Goal: Task Accomplishment & Management: Use online tool/utility

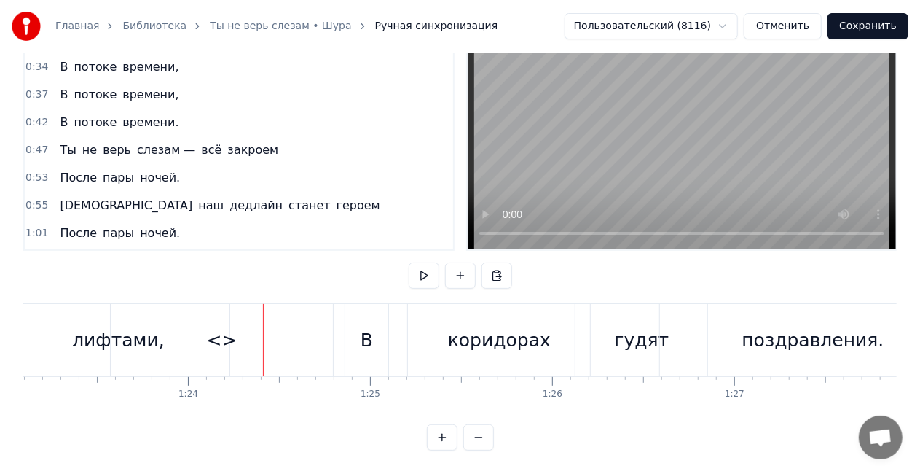
scroll to position [0, 15248]
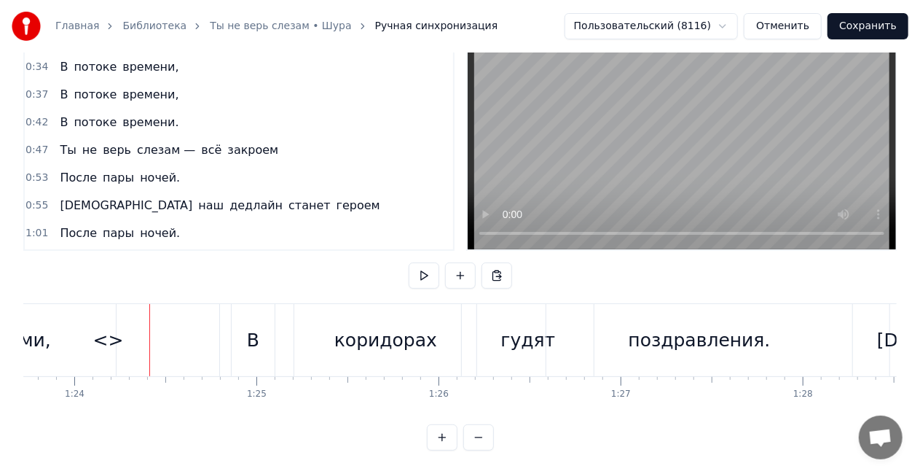
click at [88, 347] on div "<>" at bounding box center [108, 340] width 222 height 72
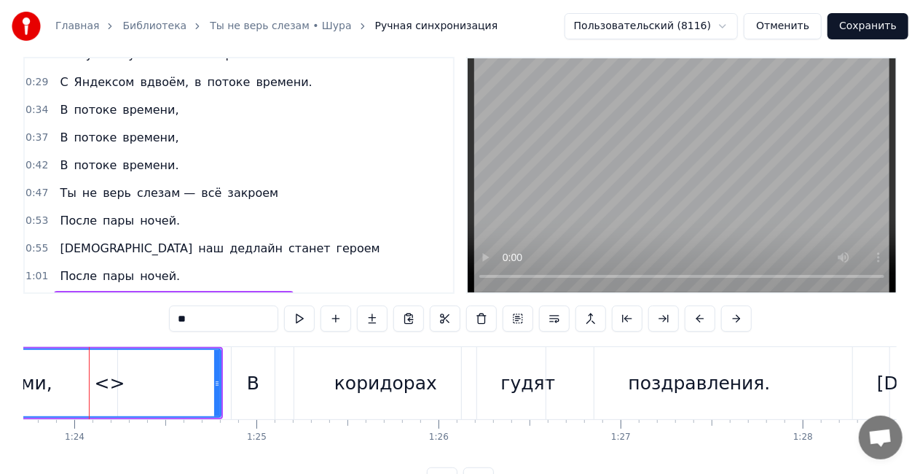
scroll to position [0, 15240]
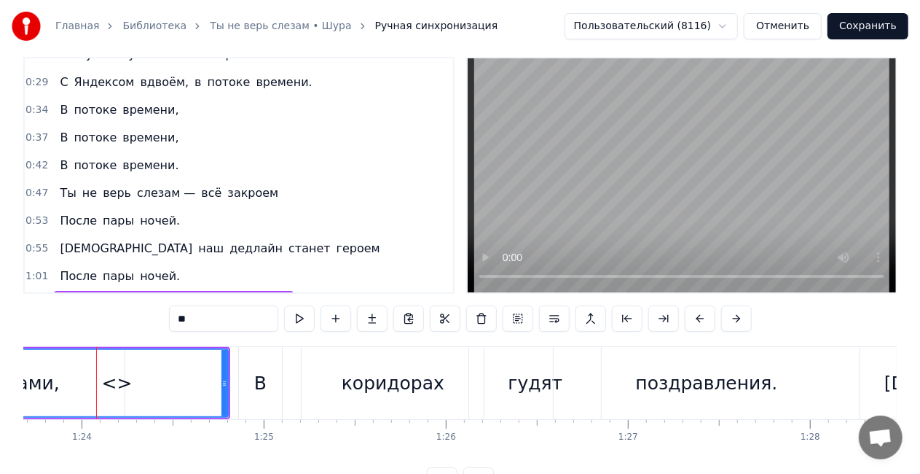
drag, startPoint x: 202, startPoint y: 323, endPoint x: 160, endPoint y: 318, distance: 42.7
click at [160, 318] on div "0:16 Только нам с тобой — неба синего, 0:20 Кода вечного, кофе тёмного. 0:24 Ча…" at bounding box center [459, 275] width 873 height 436
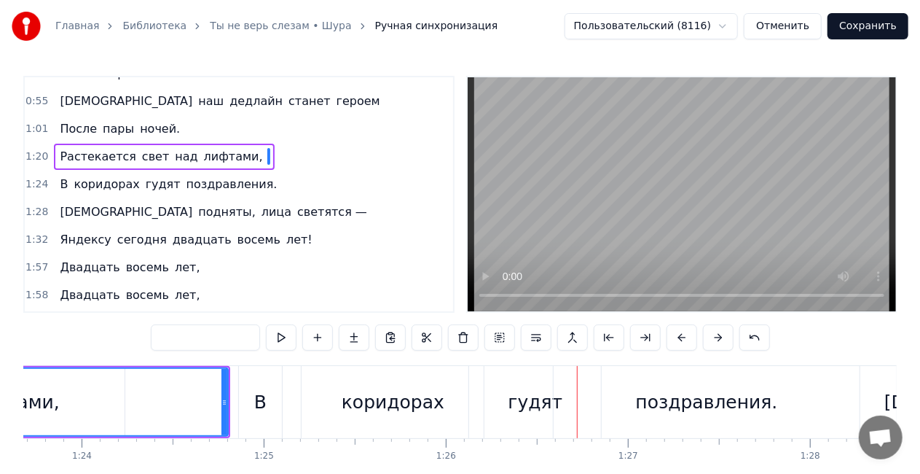
scroll to position [217, 0]
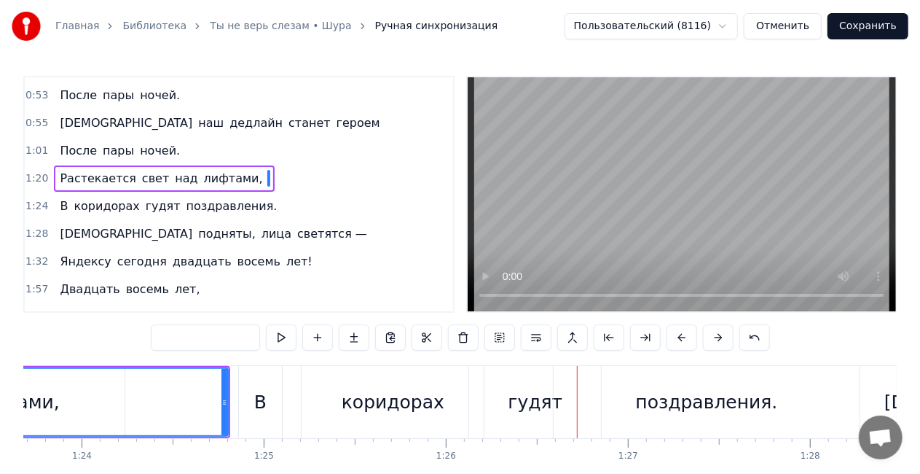
click at [890, 29] on button "Сохранить" at bounding box center [868, 26] width 81 height 26
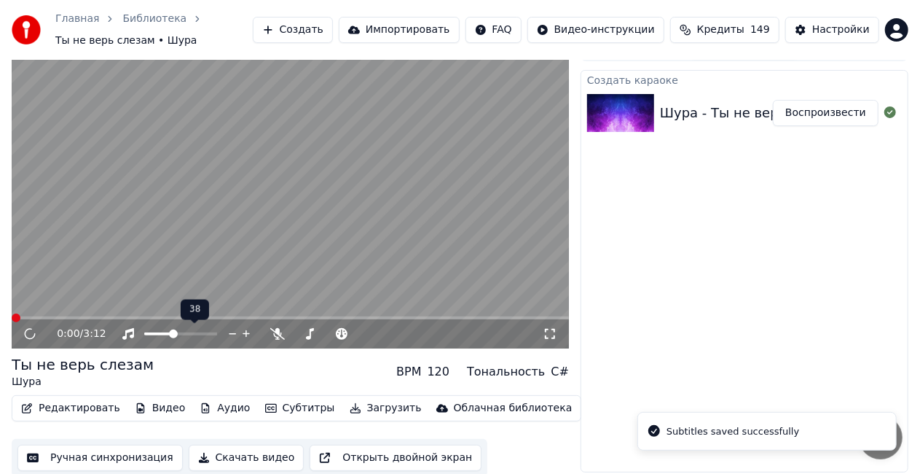
scroll to position [28, 0]
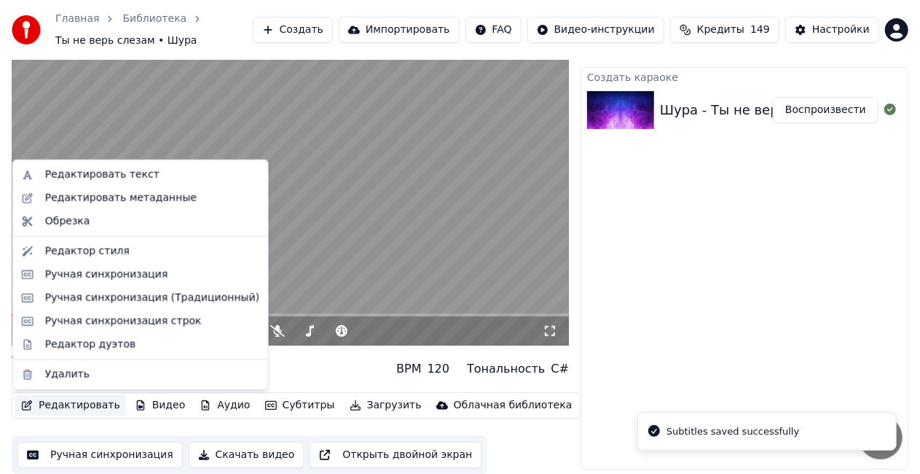
click at [60, 405] on button "Редактировать" at bounding box center [70, 405] width 111 height 20
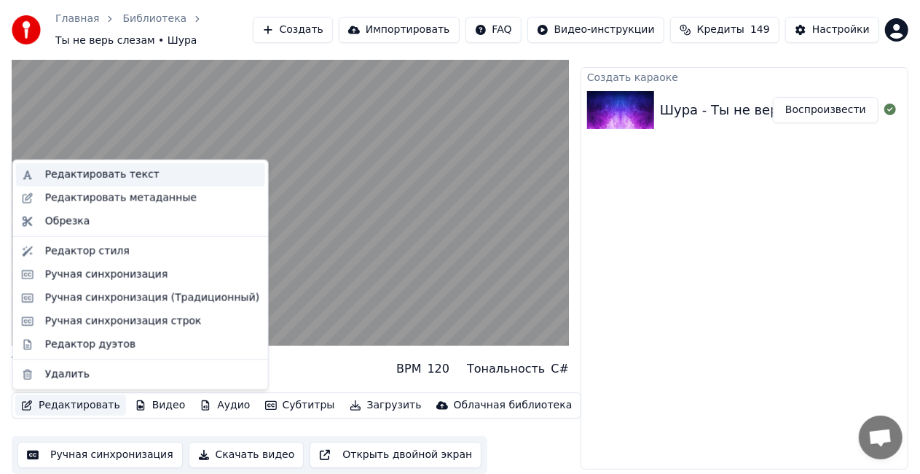
click at [115, 176] on div "Редактировать текст" at bounding box center [102, 175] width 114 height 15
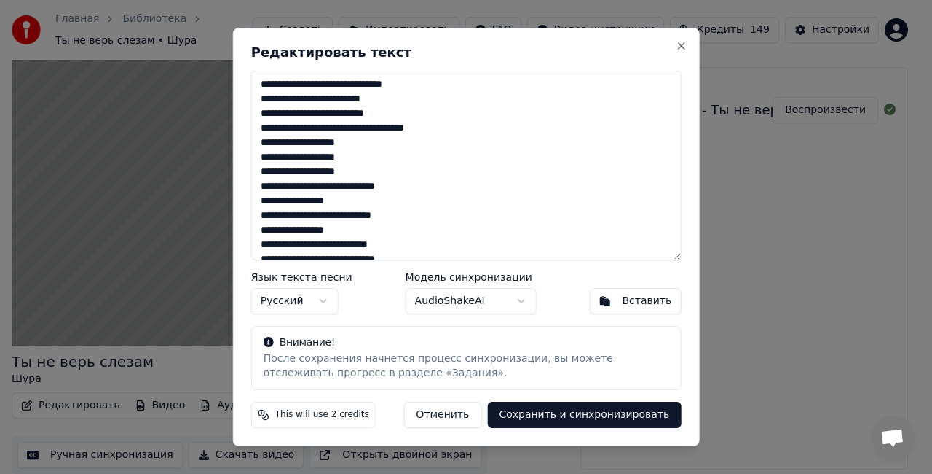
click at [519, 300] on body "Главная Библиотека Ты не верь слезам • Шура Создать Импортировать FAQ Видео-инс…" at bounding box center [460, 209] width 920 height 474
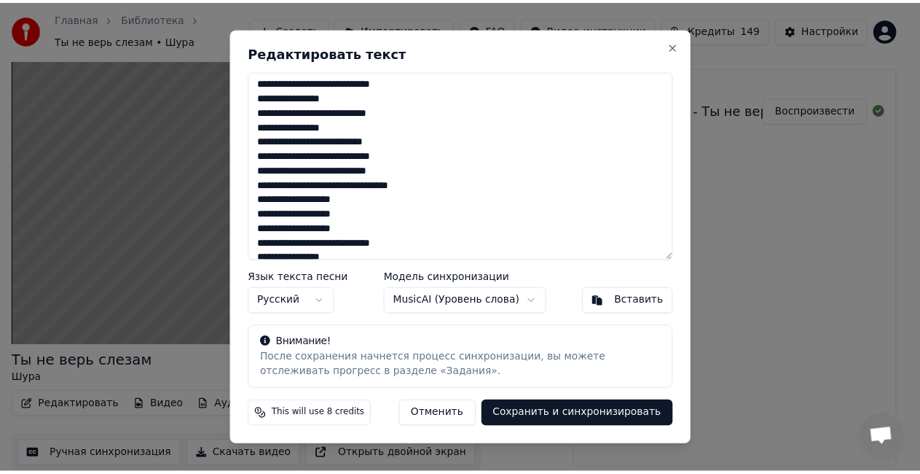
scroll to position [146, 0]
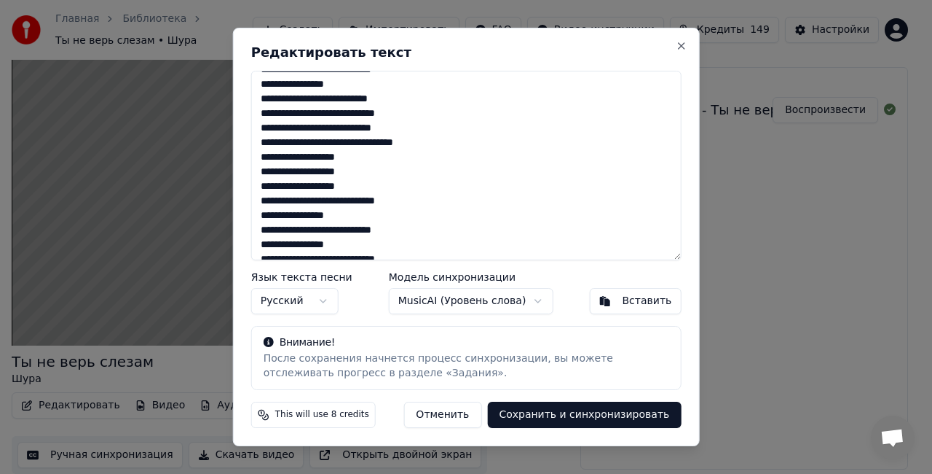
click at [560, 415] on button "Сохранить и синхронизировать" at bounding box center [584, 414] width 194 height 26
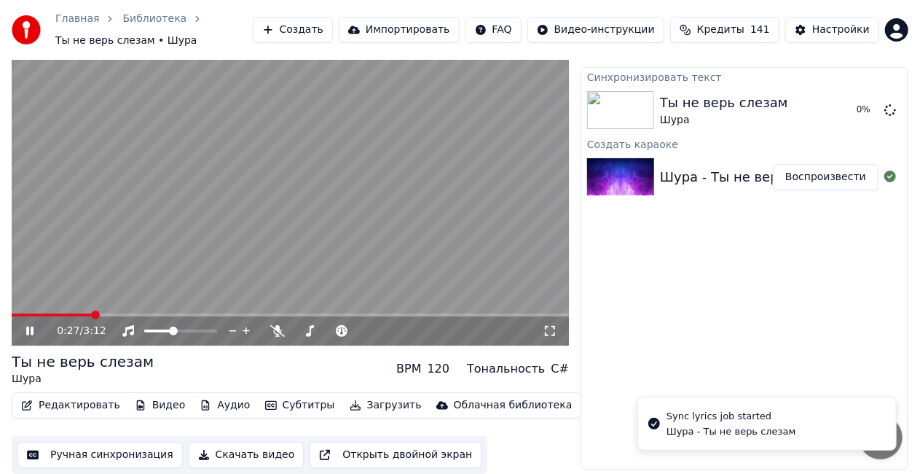
click at [268, 149] on video at bounding box center [290, 188] width 557 height 313
click at [90, 405] on button "Редактировать" at bounding box center [70, 405] width 111 height 20
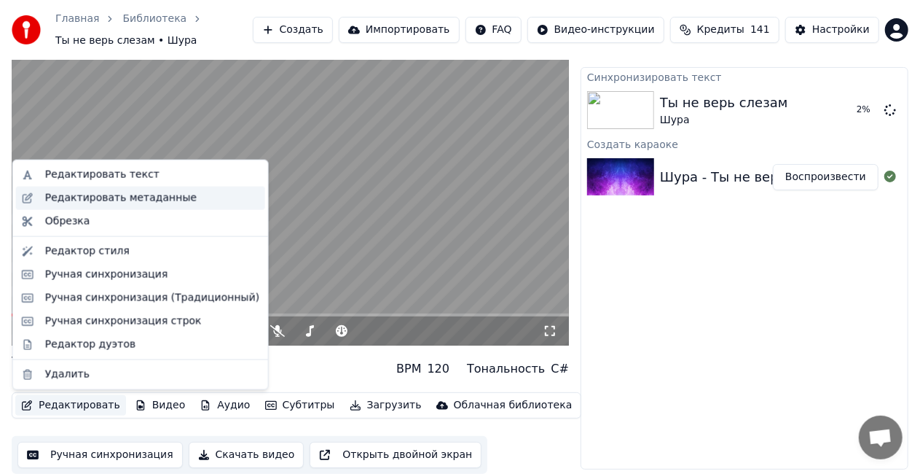
click at [63, 197] on div "Редактировать метаданные" at bounding box center [121, 198] width 152 height 15
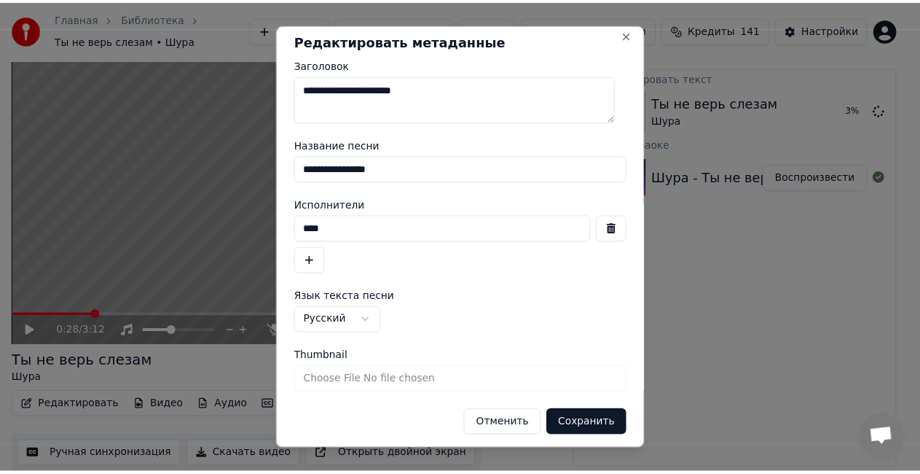
scroll to position [12, 0]
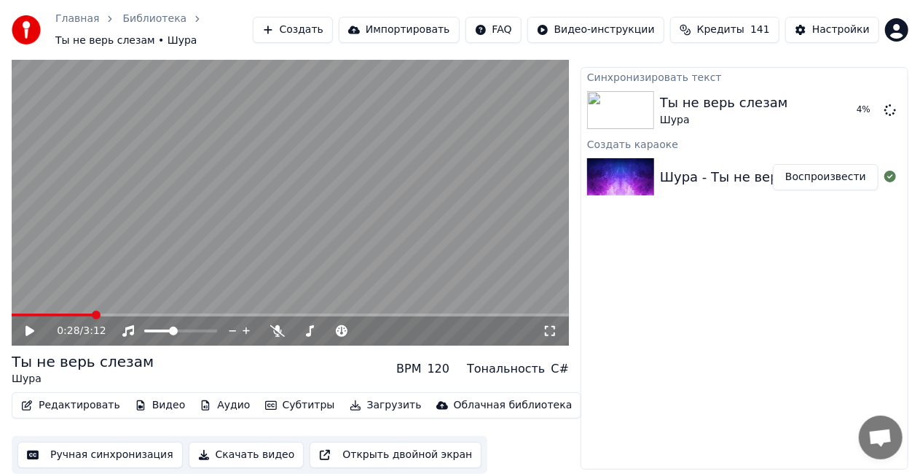
click at [67, 406] on button "Редактировать" at bounding box center [70, 405] width 111 height 20
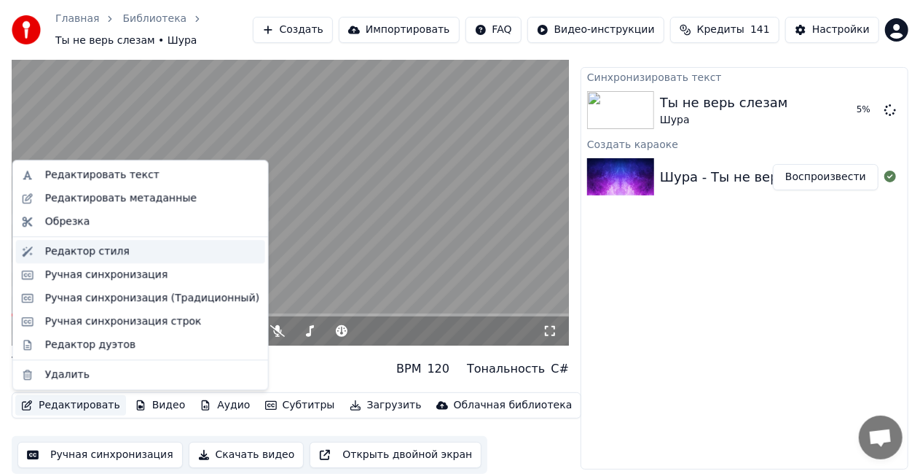
click at [109, 254] on div "Редактор стиля" at bounding box center [87, 251] width 85 height 15
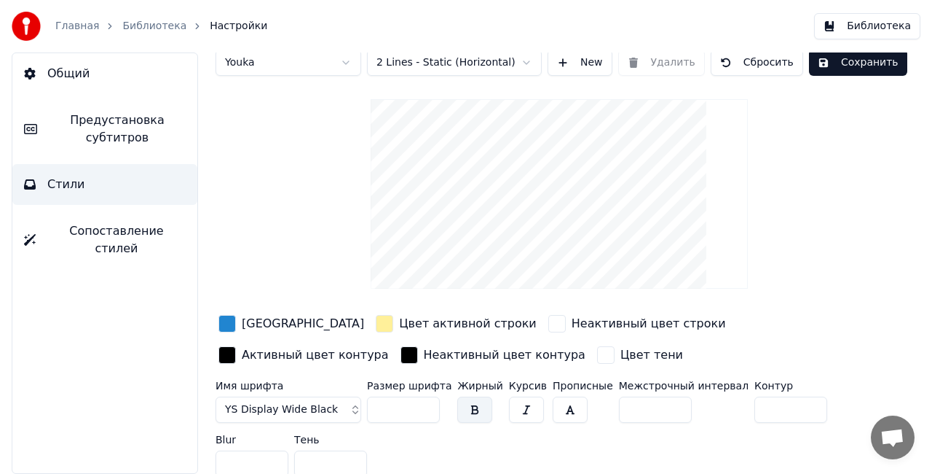
scroll to position [25, 0]
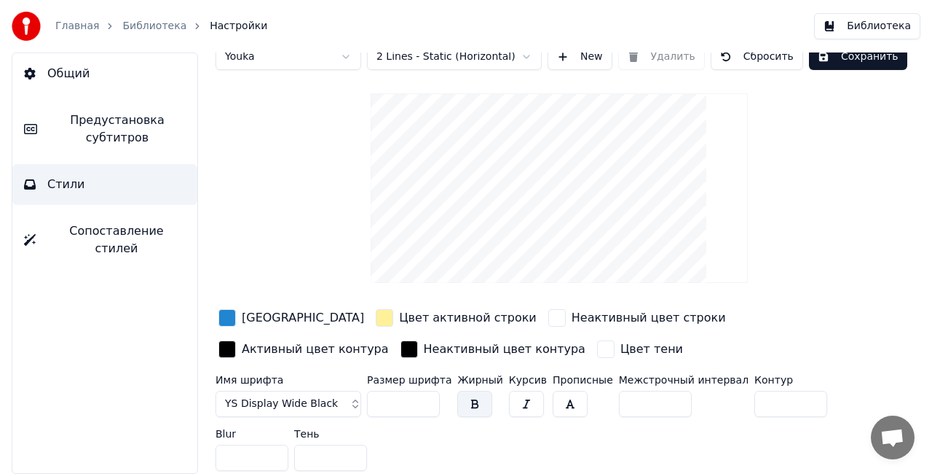
click at [328, 401] on button "YS Display Wide Black" at bounding box center [289, 403] width 146 height 26
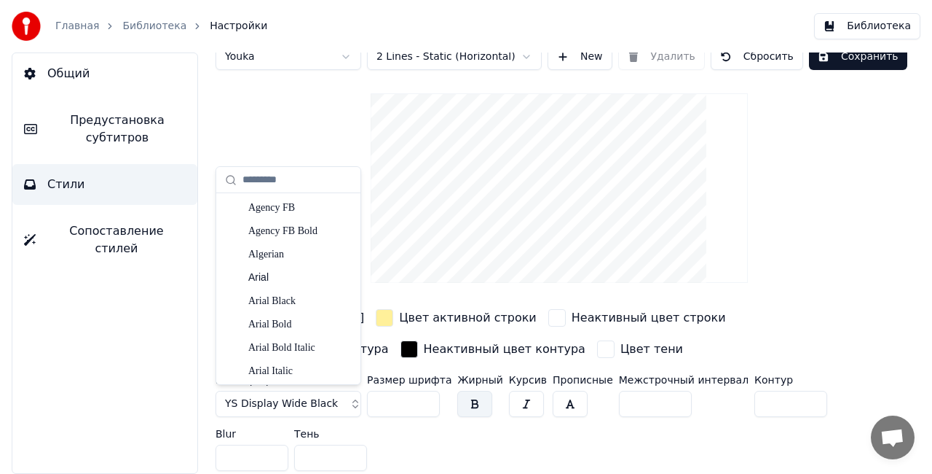
click at [348, 407] on button "YS Display Wide Black" at bounding box center [289, 403] width 146 height 26
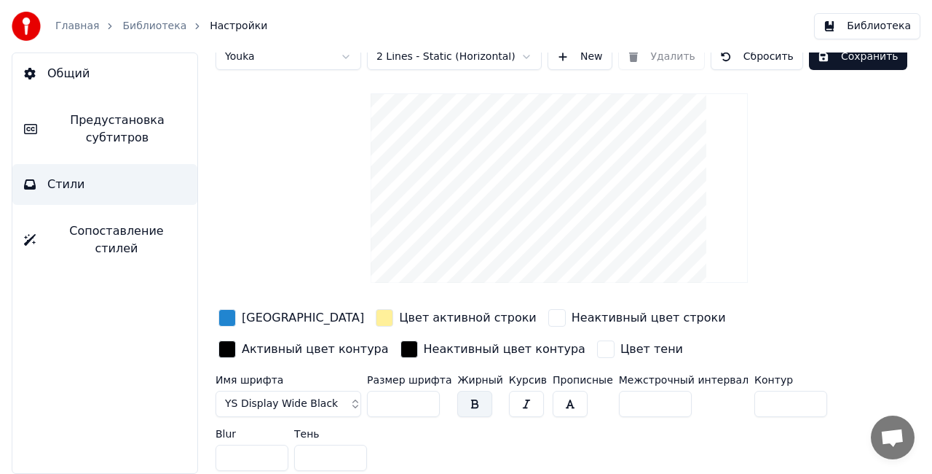
click at [333, 401] on button "YS Display Wide Black" at bounding box center [289, 403] width 146 height 26
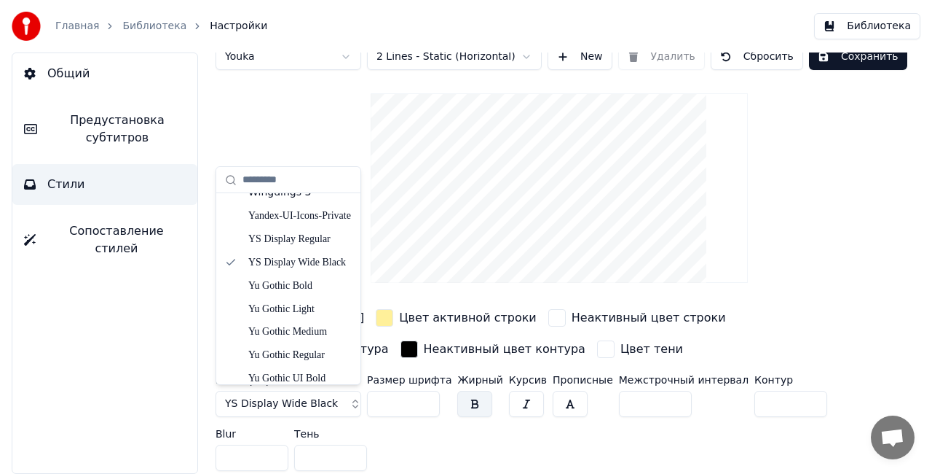
scroll to position [8126, 0]
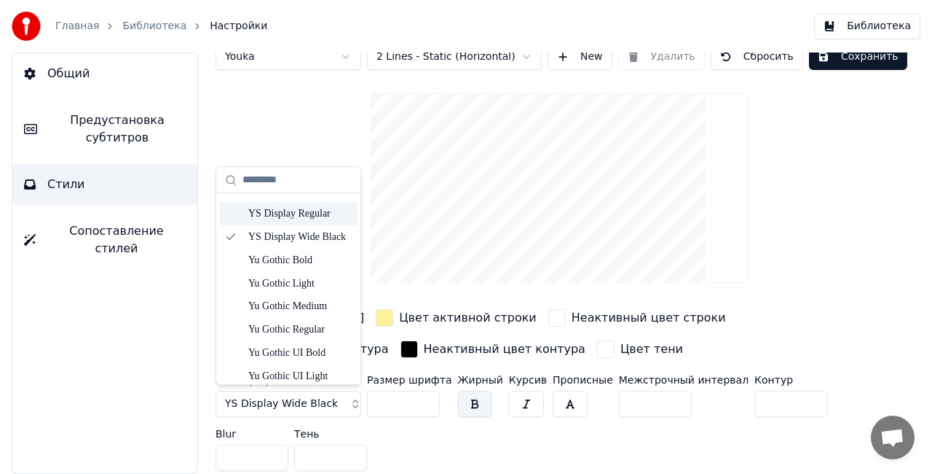
click at [302, 219] on div "YS Display Regular" at bounding box center [299, 213] width 103 height 15
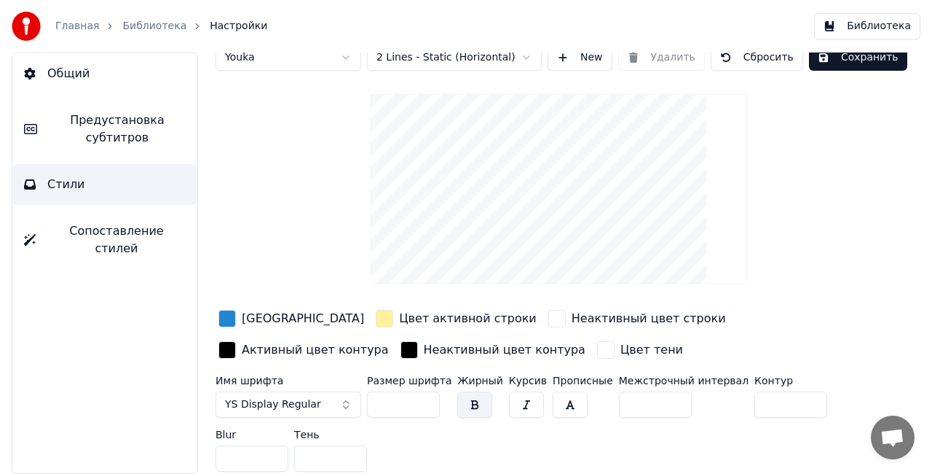
scroll to position [25, 0]
click at [871, 248] on div "Стиль Youka Предустановка субтитров 2 Lines - Static (Horizontal) New Удалить С…" at bounding box center [560, 252] width 688 height 449
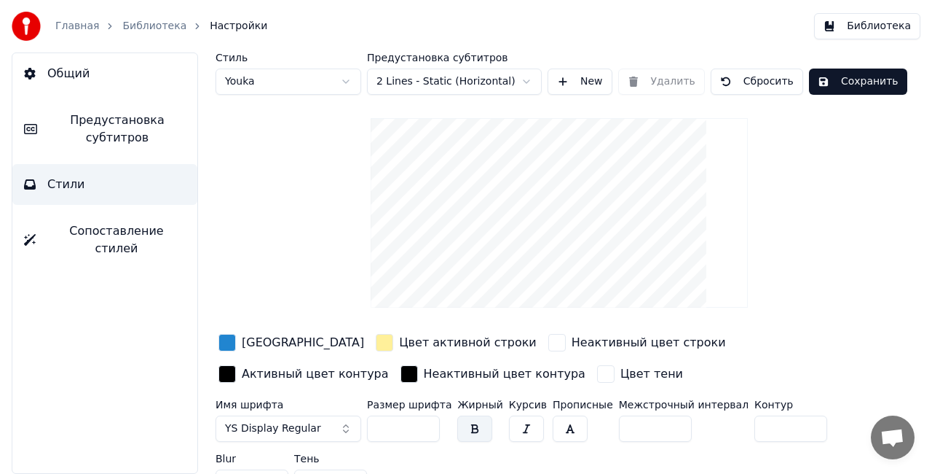
click at [351, 82] on html "Главная Библиотека Настройки Библиотека Общий Предустановка субтитров Стили Соп…" at bounding box center [466, 237] width 932 height 474
click at [345, 83] on html "Главная Библиотека Настройки Библиотека Общий Предустановка субтитров Стили Соп…" at bounding box center [466, 237] width 932 height 474
click at [350, 83] on html "Главная Библиотека Настройки Библиотека Общий Предустановка субтитров Стили Соп…" at bounding box center [466, 237] width 932 height 474
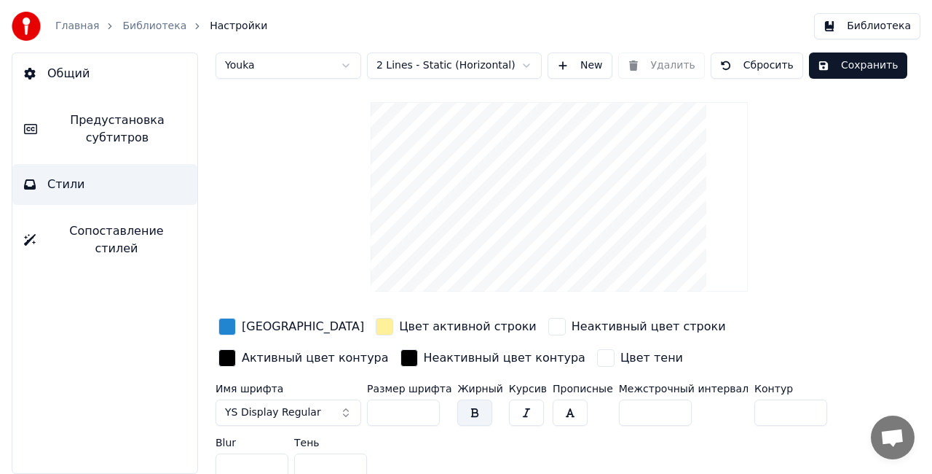
scroll to position [25, 0]
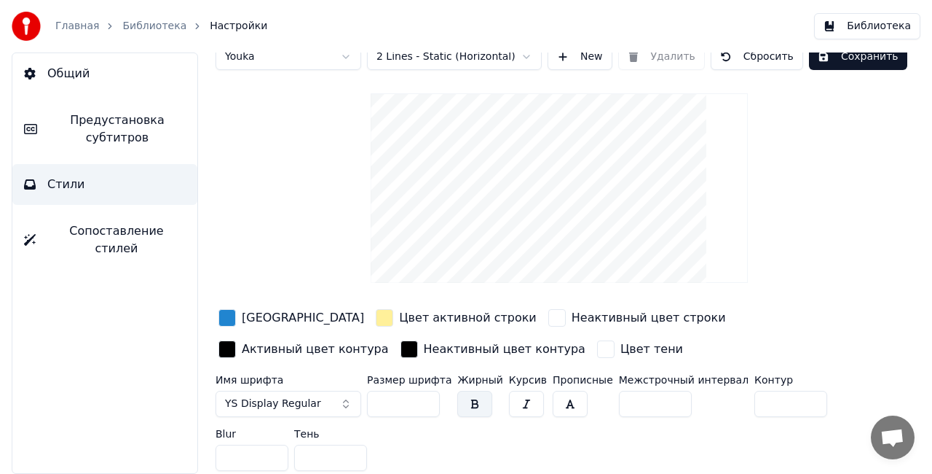
click at [856, 55] on button "Сохранить" at bounding box center [858, 57] width 98 height 26
click at [158, 22] on link "Библиотека" at bounding box center [154, 26] width 64 height 15
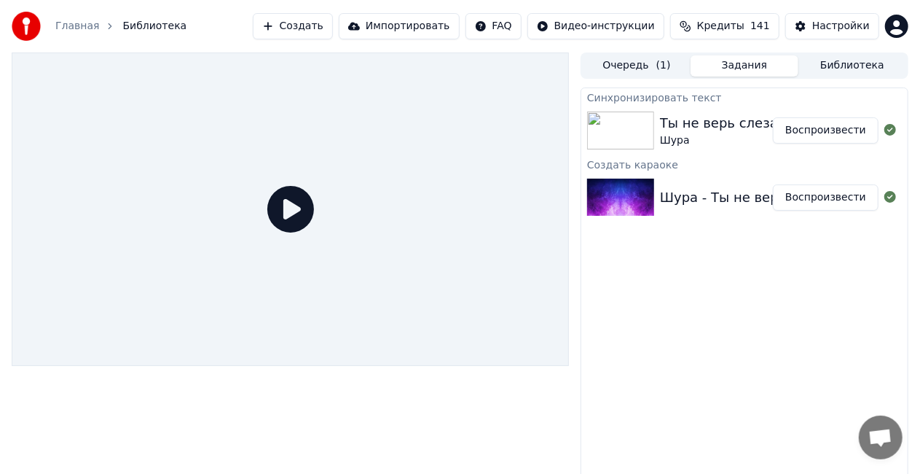
click at [803, 138] on button "Воспроизвести" at bounding box center [826, 130] width 106 height 26
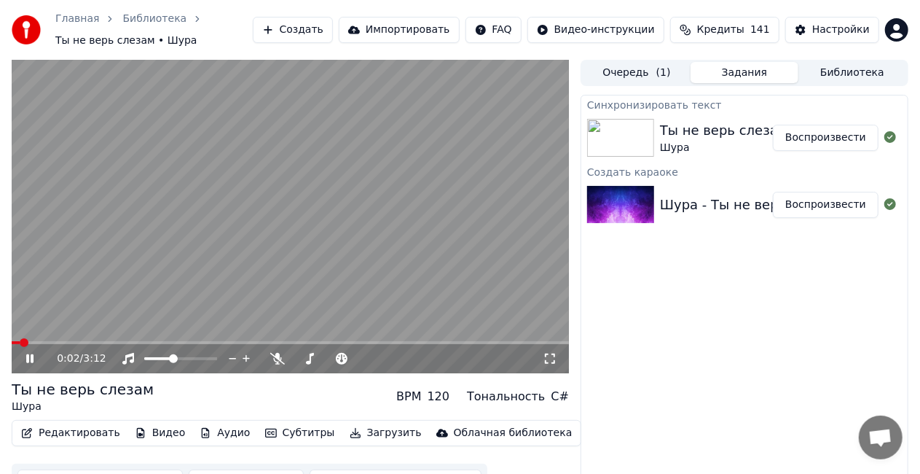
click at [224, 342] on span at bounding box center [290, 342] width 557 height 3
click at [165, 337] on video at bounding box center [290, 216] width 557 height 313
click at [170, 341] on span at bounding box center [92, 342] width 160 height 3
click at [184, 288] on video at bounding box center [290, 216] width 557 height 313
click at [224, 264] on video at bounding box center [290, 216] width 557 height 313
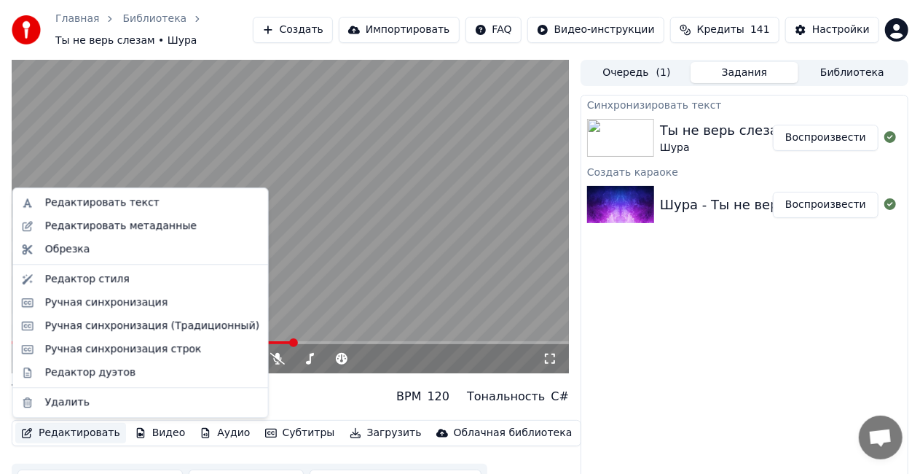
click at [83, 435] on button "Редактировать" at bounding box center [70, 433] width 111 height 20
click at [124, 278] on div "Редактор стиля" at bounding box center [152, 279] width 214 height 15
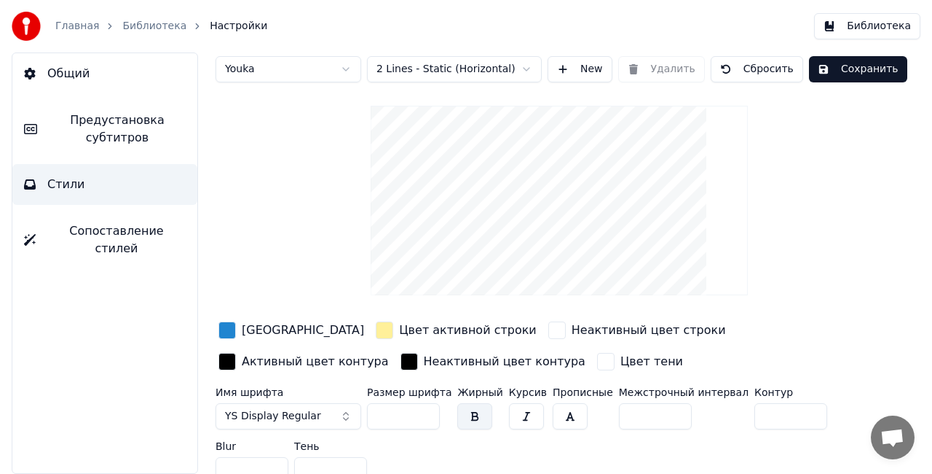
scroll to position [25, 0]
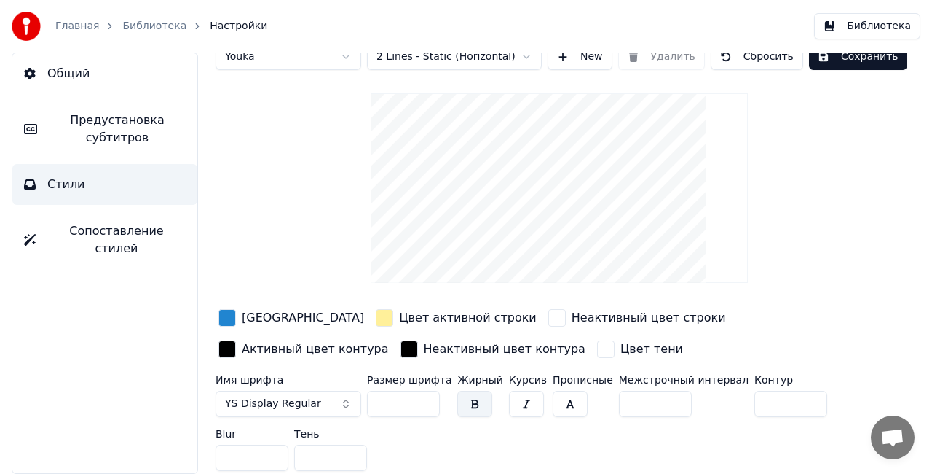
click at [111, 125] on span "Предустановка субтитров" at bounding box center [117, 128] width 137 height 35
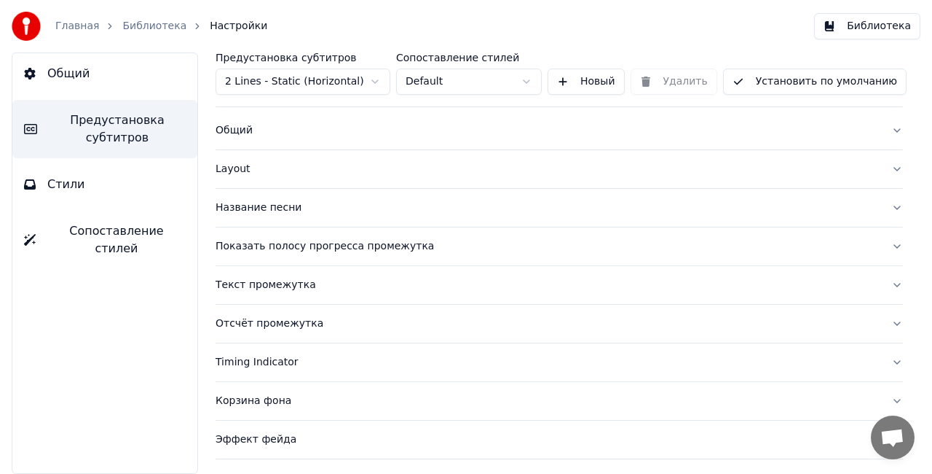
click at [883, 128] on button "Общий" at bounding box center [560, 130] width 688 height 38
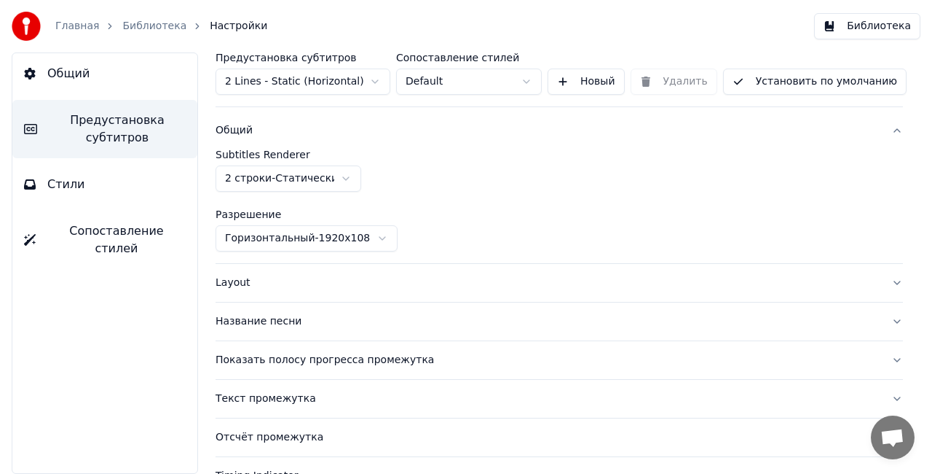
click at [887, 279] on button "Layout" at bounding box center [560, 283] width 688 height 38
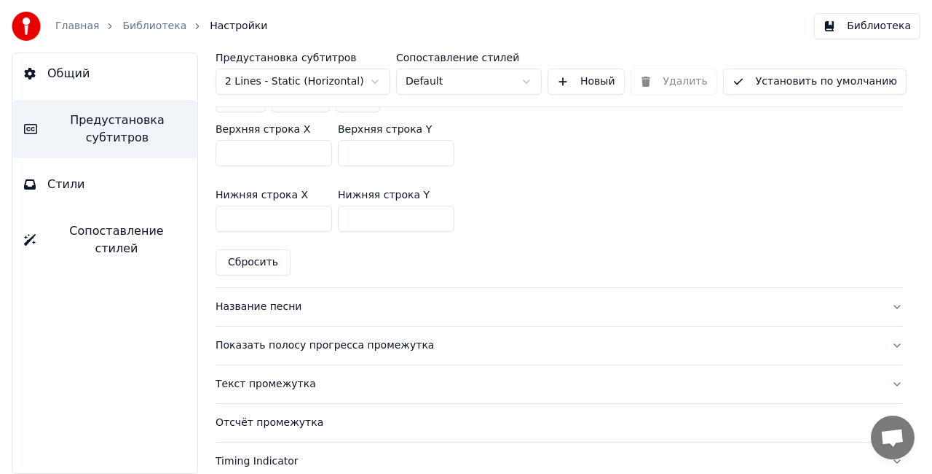
scroll to position [462, 0]
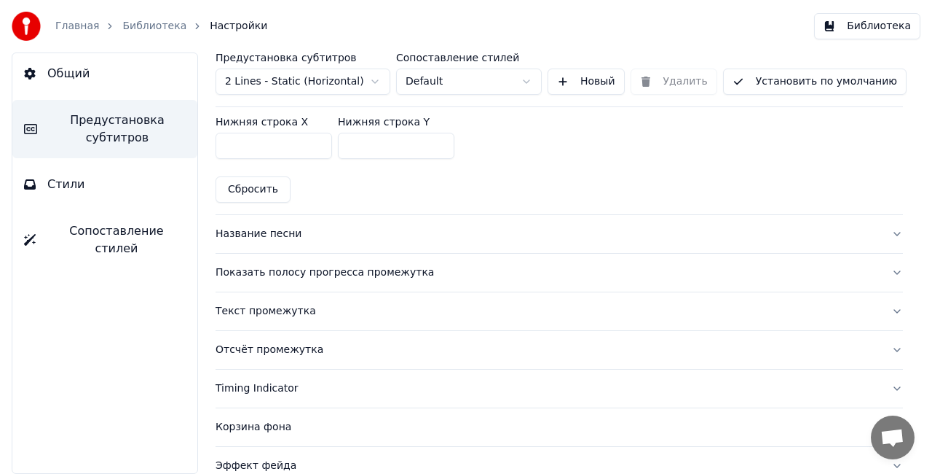
click at [885, 229] on button "Название песни" at bounding box center [560, 234] width 688 height 38
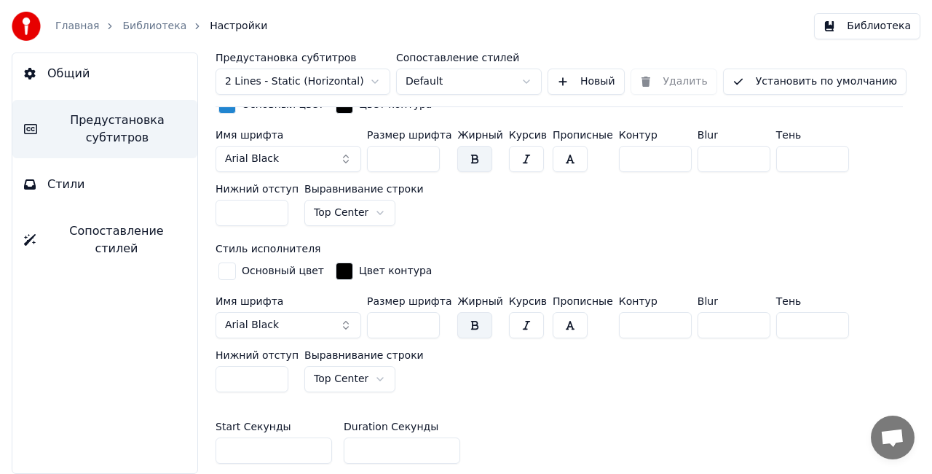
click at [346, 157] on button "Arial Black" at bounding box center [289, 159] width 146 height 26
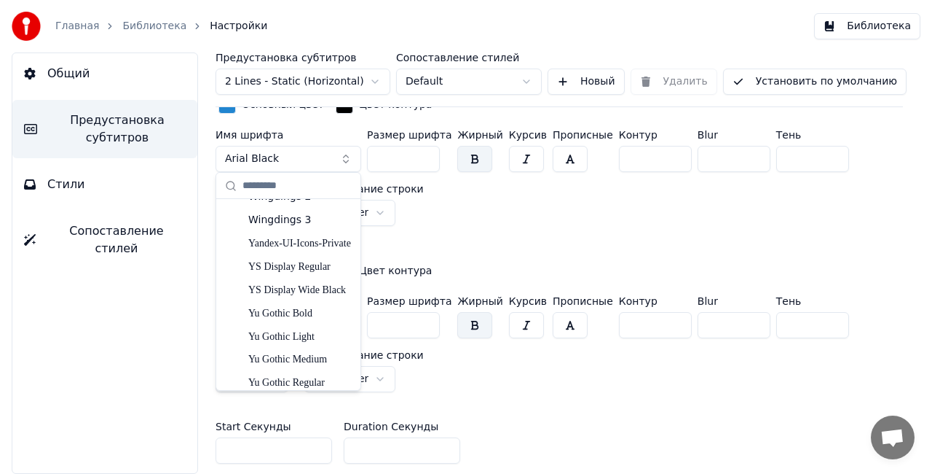
scroll to position [8053, 0]
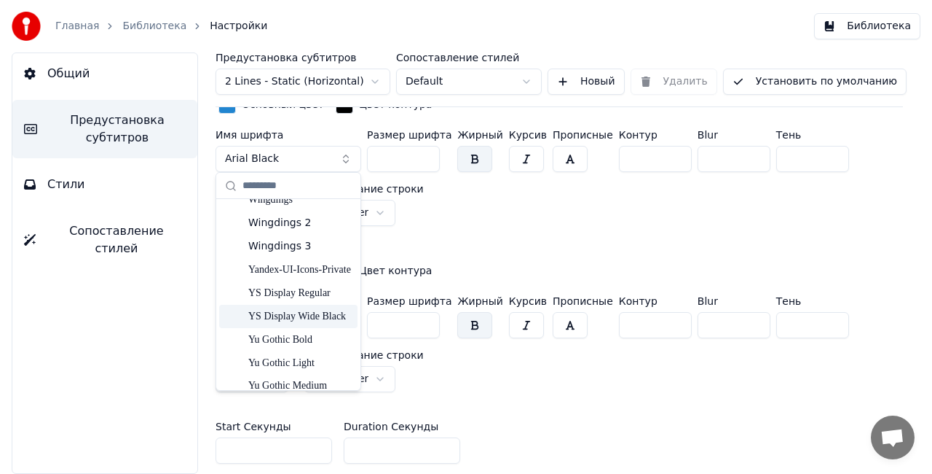
click at [319, 313] on div "YS Display Wide Black" at bounding box center [299, 316] width 103 height 15
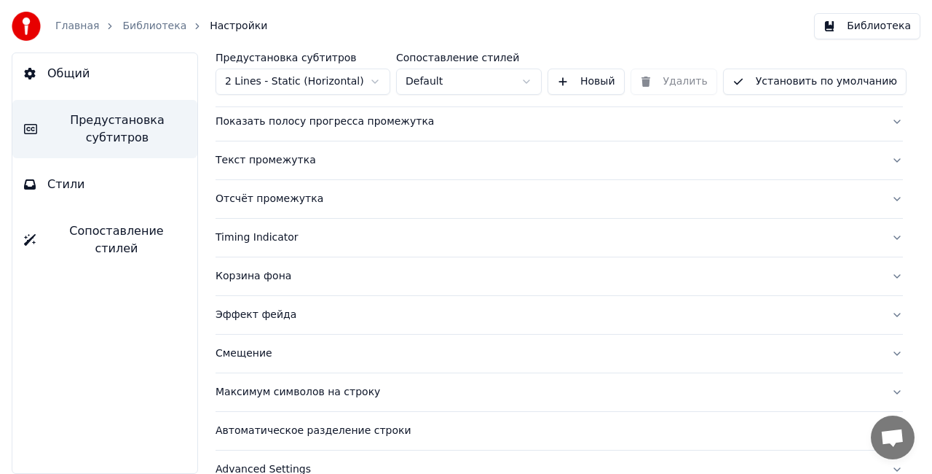
scroll to position [965, 0]
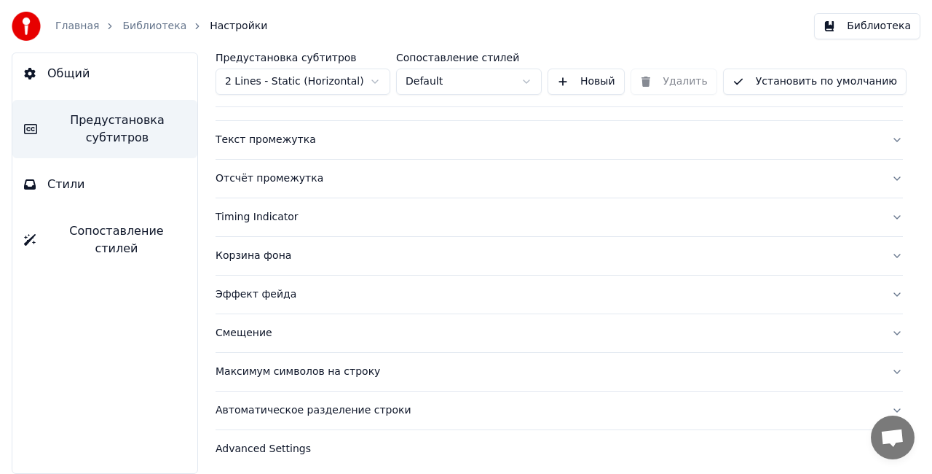
click at [86, 67] on button "Общий" at bounding box center [104, 73] width 185 height 41
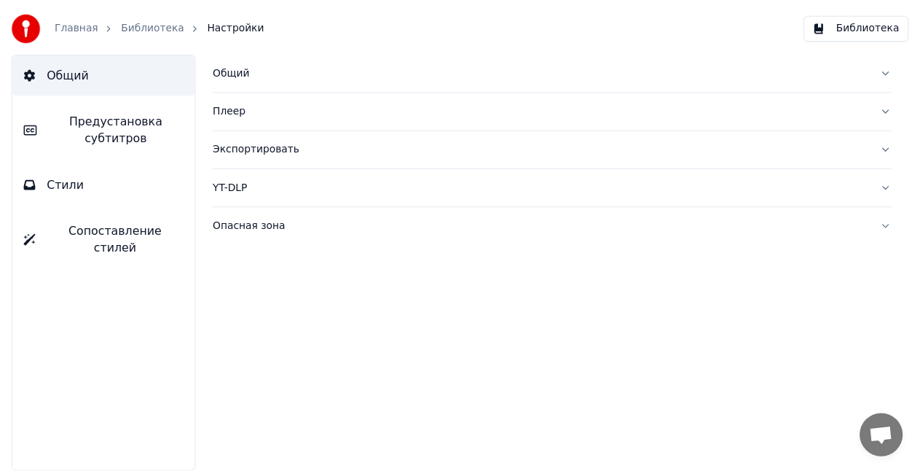
scroll to position [0, 0]
click at [71, 24] on link "Главная" at bounding box center [77, 26] width 44 height 15
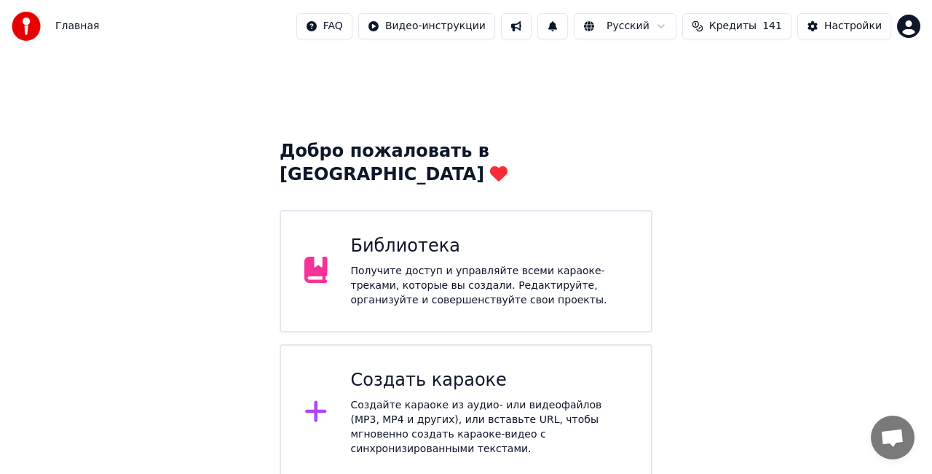
click at [399, 275] on div "Получите доступ и управляйте всеми караоке-треками, которые вы создали. Редакти…" at bounding box center [490, 286] width 278 height 44
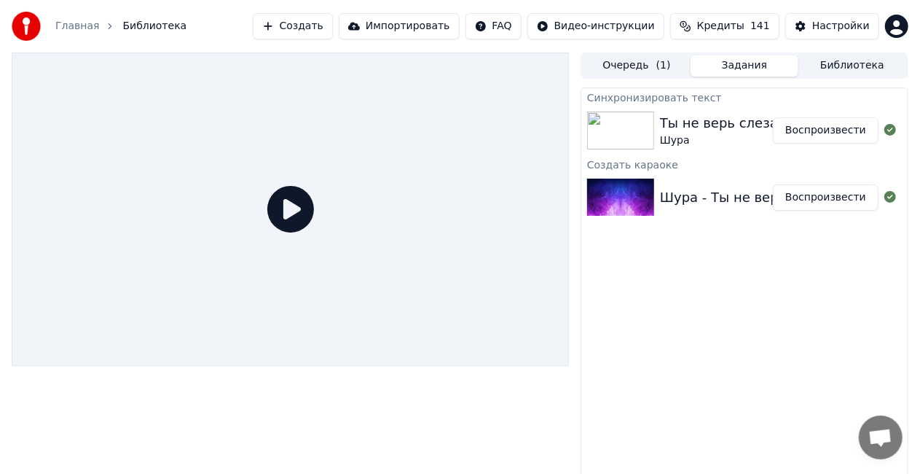
click at [835, 132] on button "Воспроизвести" at bounding box center [826, 130] width 106 height 26
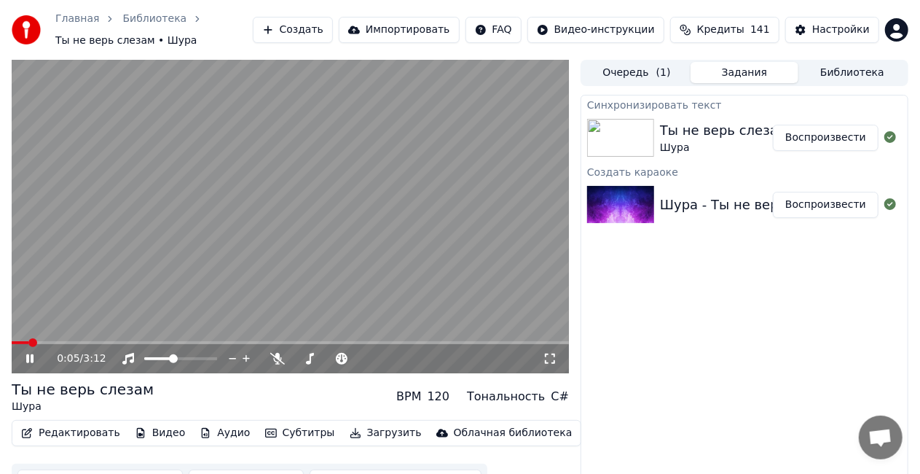
click at [162, 275] on video at bounding box center [290, 216] width 557 height 313
click at [154, 434] on button "Видео" at bounding box center [160, 433] width 63 height 20
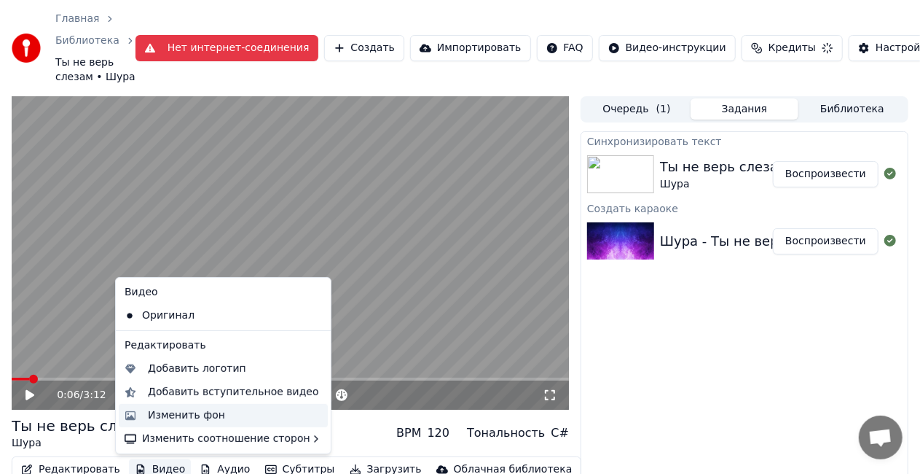
click at [209, 409] on div "Изменить фон" at bounding box center [186, 415] width 77 height 15
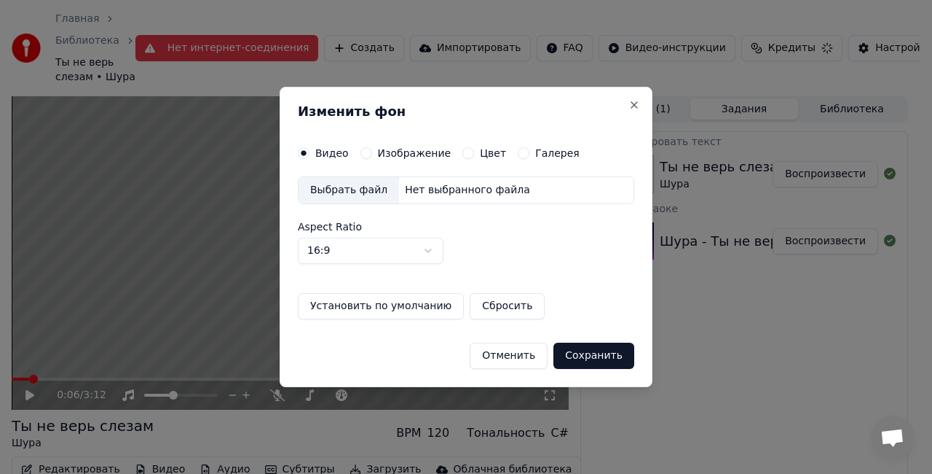
click at [398, 154] on label "Изображение" at bounding box center [415, 153] width 74 height 10
click at [372, 154] on button "Изображение" at bounding box center [367, 153] width 12 height 12
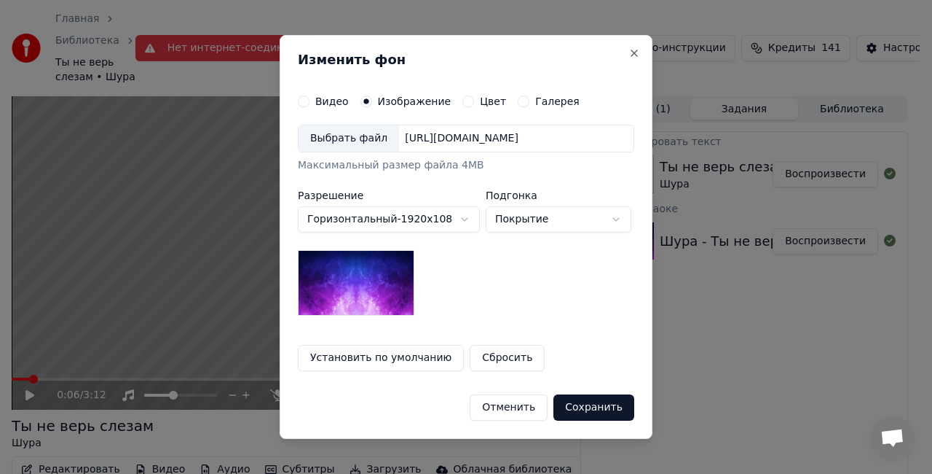
click at [361, 135] on div "Выбрать файл" at bounding box center [349, 138] width 101 height 26
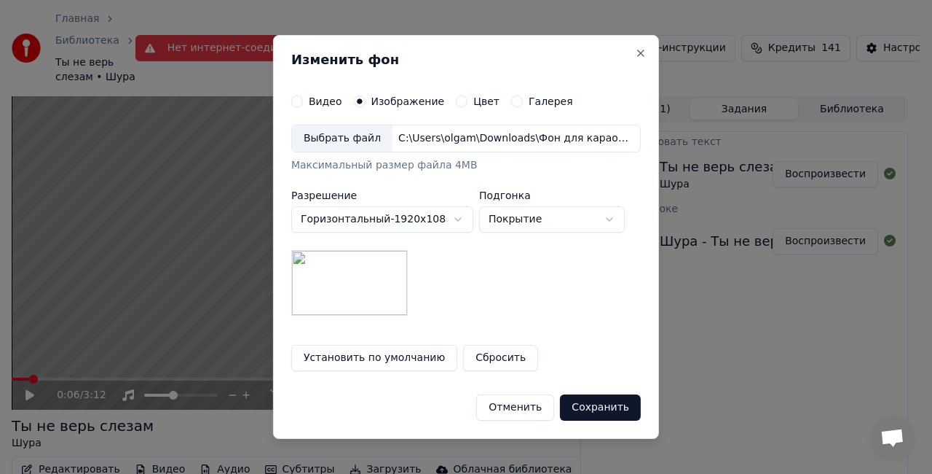
click at [600, 401] on button "Сохранить" at bounding box center [600, 407] width 81 height 26
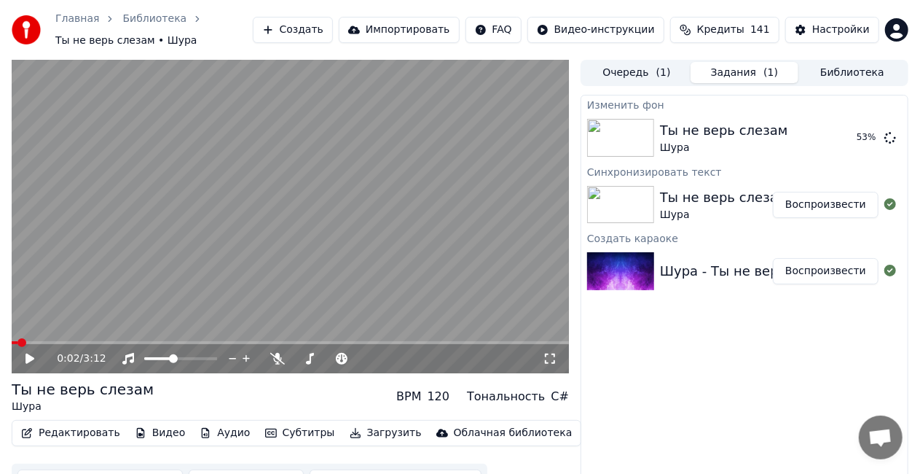
click at [17, 340] on span at bounding box center [21, 342] width 9 height 9
click at [28, 354] on icon at bounding box center [29, 358] width 9 height 10
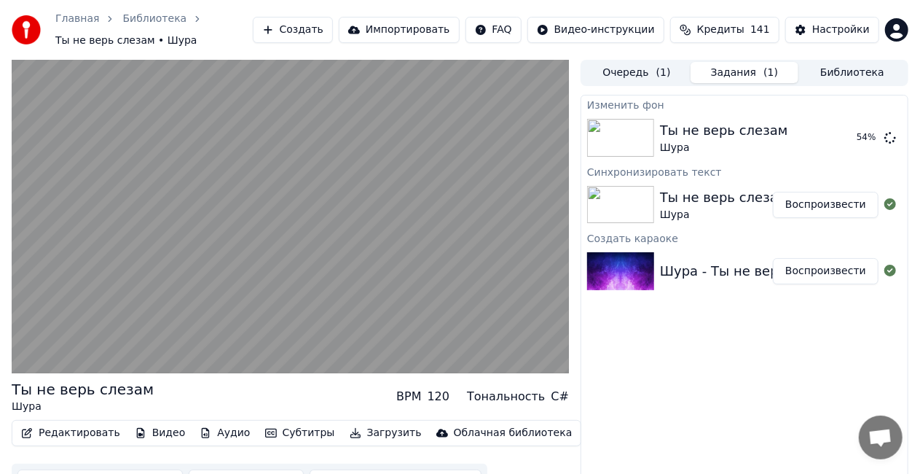
click at [147, 275] on video at bounding box center [290, 216] width 557 height 313
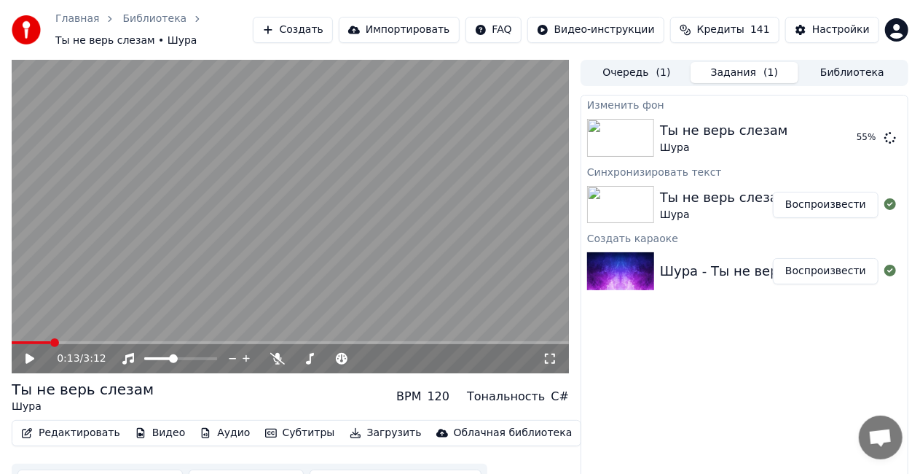
click at [147, 275] on video at bounding box center [290, 216] width 557 height 313
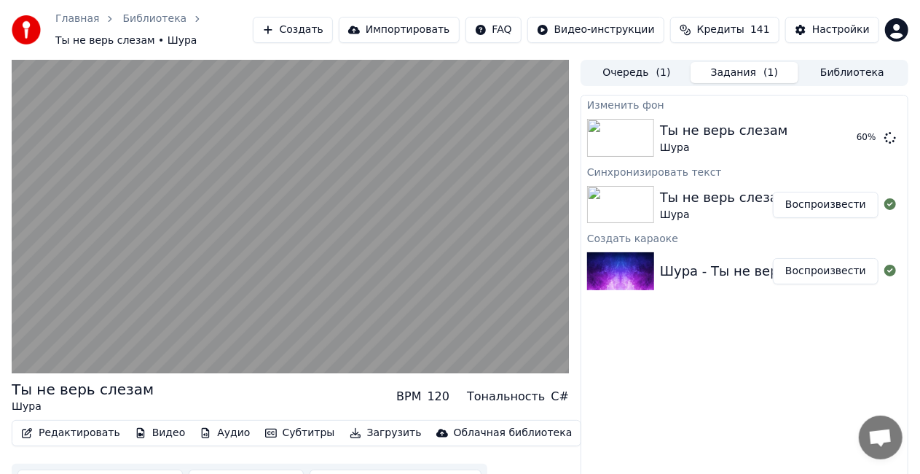
click at [147, 275] on video at bounding box center [290, 216] width 557 height 313
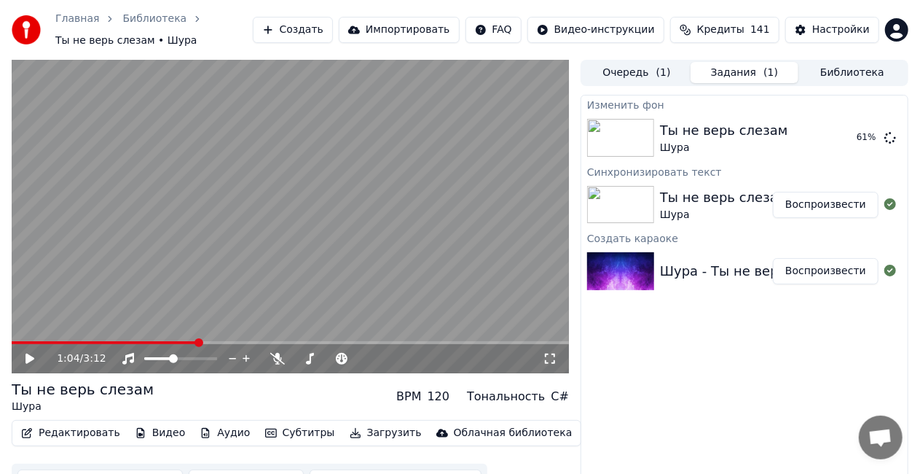
click at [147, 275] on video at bounding box center [290, 216] width 557 height 313
click at [256, 216] on video at bounding box center [290, 216] width 557 height 313
